Goal: Find specific page/section: Find specific page/section

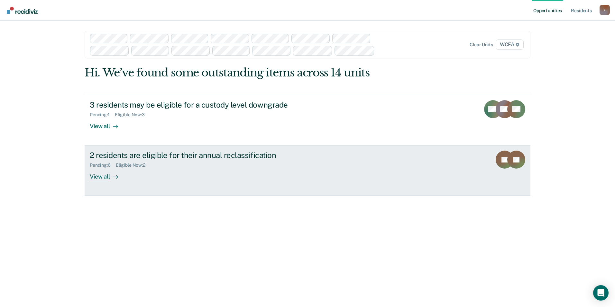
click at [98, 176] on div "View all" at bounding box center [108, 174] width 36 height 13
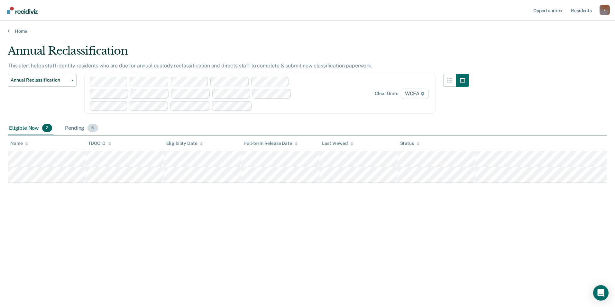
click at [74, 128] on div "Pending 6" at bounding box center [81, 129] width 35 height 14
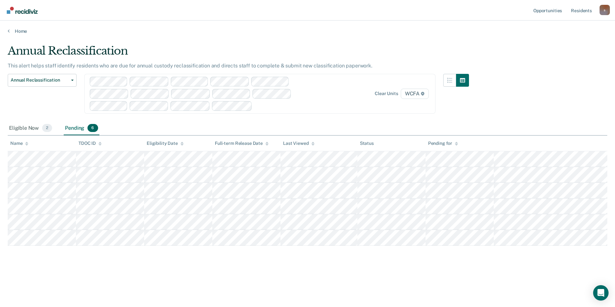
click at [295, 14] on nav "Opportunities Resident s [EMAIL_ADDRESS][PERSON_NAME][DOMAIN_NAME] s Profile Ho…" at bounding box center [307, 10] width 615 height 21
click at [295, 127] on div "Eligible Now 2 Pending 6" at bounding box center [307, 129] width 599 height 14
